Goal: Task Accomplishment & Management: Use online tool/utility

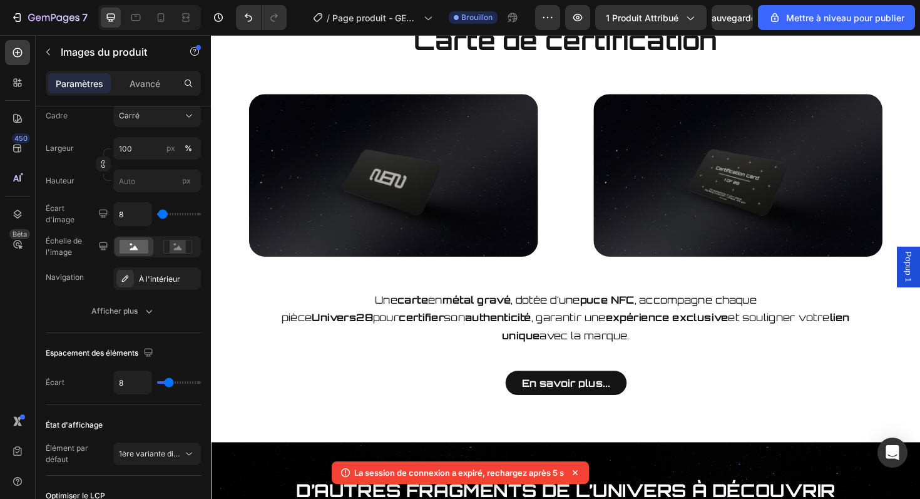
scroll to position [881, 0]
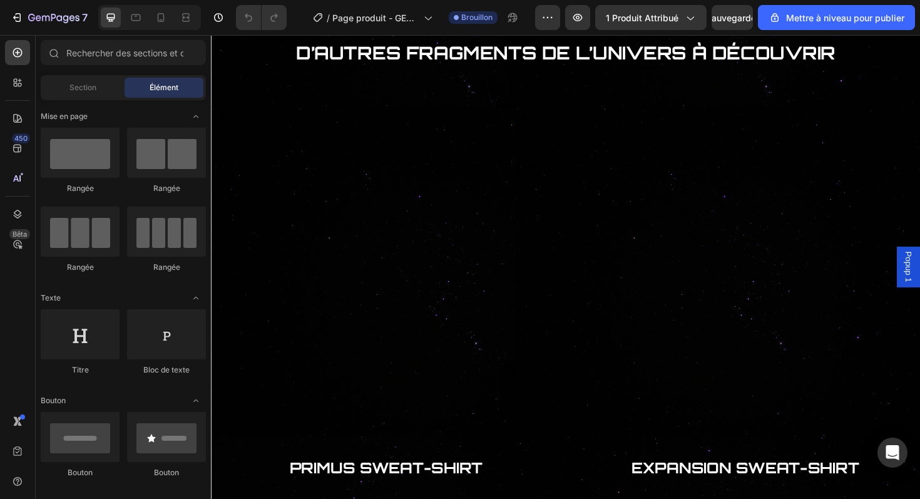
scroll to position [1343, 0]
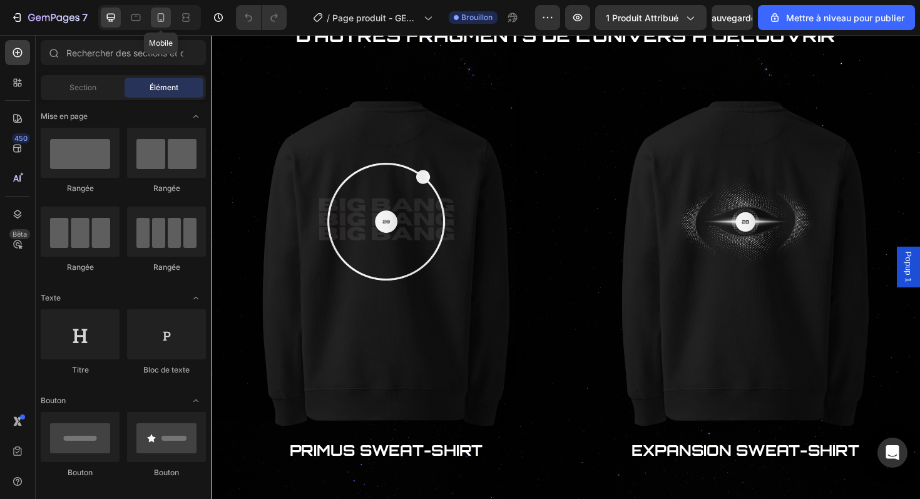
click at [158, 23] on icon at bounding box center [161, 17] width 13 height 13
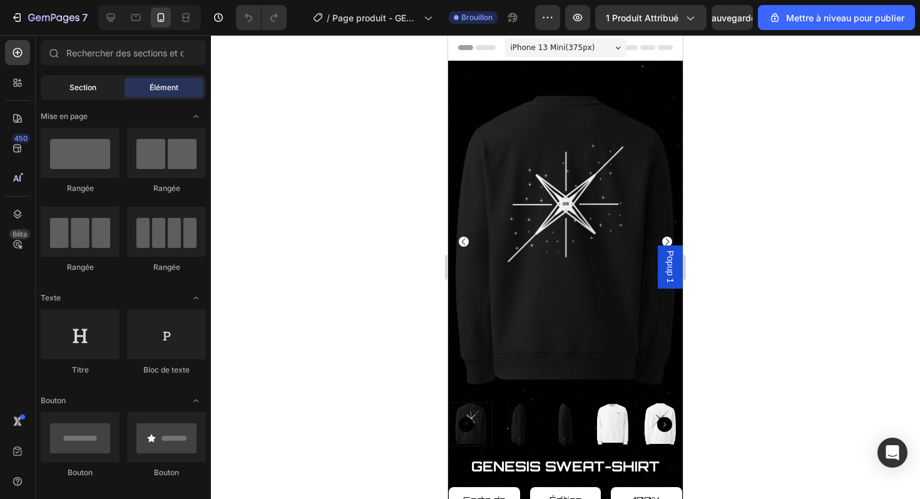
click at [111, 86] on div "Section" at bounding box center [82, 88] width 79 height 20
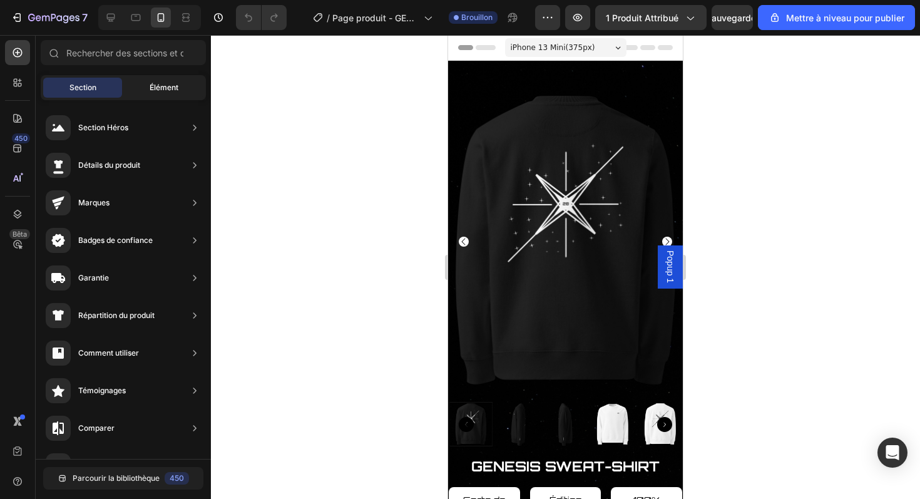
click at [153, 92] on span "Élément" at bounding box center [164, 87] width 29 height 11
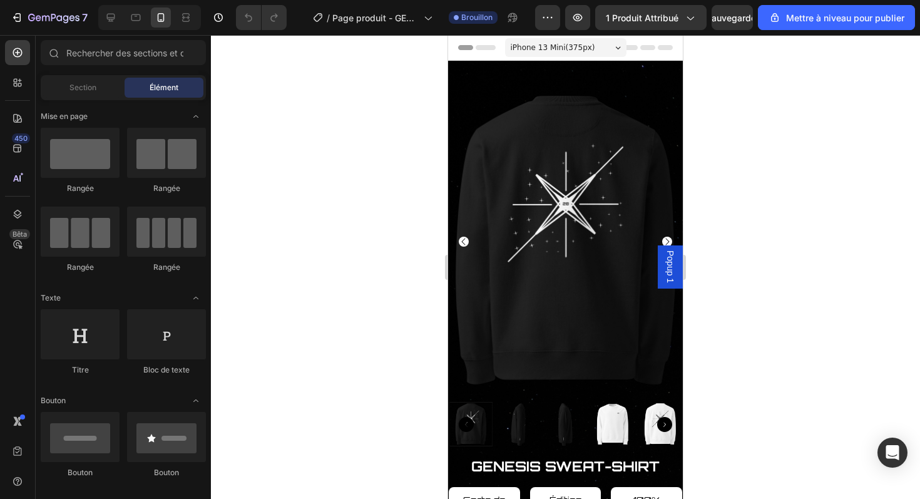
click at [122, 15] on div at bounding box center [149, 17] width 103 height 25
click at [109, 17] on icon at bounding box center [111, 18] width 8 height 8
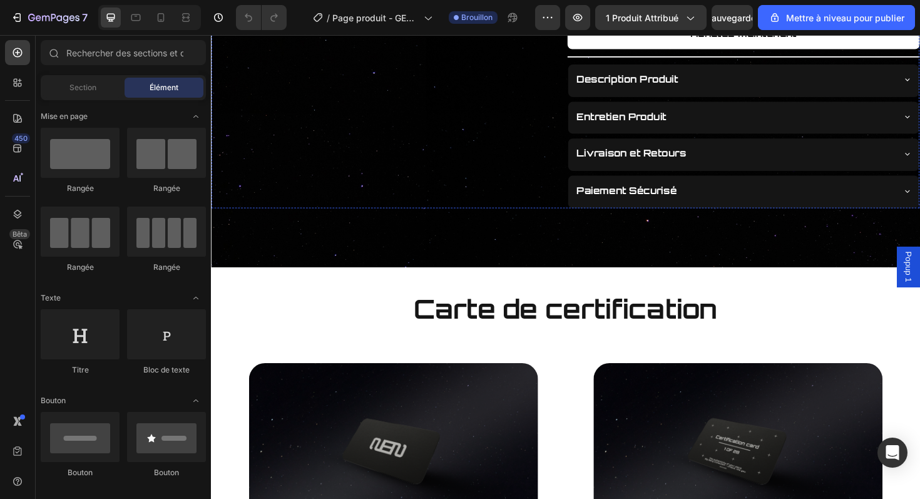
scroll to position [594, 0]
